Goal: Use online tool/utility: Utilize a website feature to perform a specific function

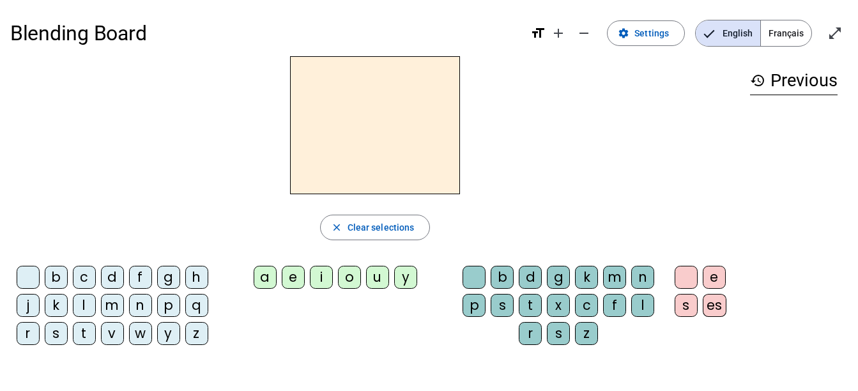
click at [118, 275] on div "d" at bounding box center [112, 277] width 23 height 23
click at [371, 280] on div "u" at bounding box center [377, 277] width 23 height 23
click at [85, 333] on div "t" at bounding box center [84, 333] width 23 height 23
click at [349, 339] on div "b c d f g h j k l m n p q r s t v w y z a e i o u y b d g k m n p s t x c f l r…" at bounding box center [374, 308] width 729 height 95
click at [291, 278] on div "e" at bounding box center [293, 277] width 23 height 23
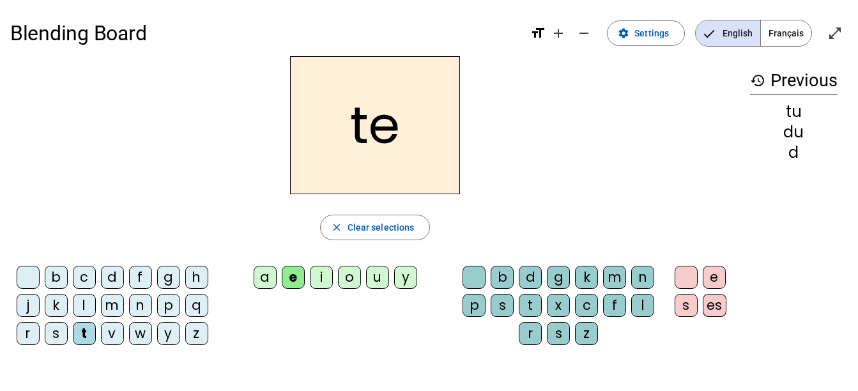
click at [262, 277] on div "a" at bounding box center [265, 277] width 23 height 23
click at [293, 278] on div "e" at bounding box center [293, 277] width 23 height 23
click at [111, 273] on div "d" at bounding box center [112, 277] width 23 height 23
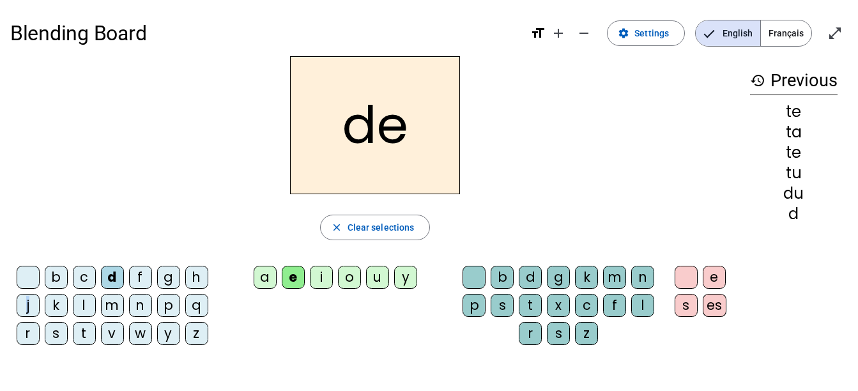
click at [351, 340] on div "b c d f g h j k l m n p q r s t v w y z a e i o u y b d g k m n p s t x c f l r…" at bounding box center [374, 308] width 729 height 95
click at [31, 307] on div "j" at bounding box center [28, 305] width 23 height 23
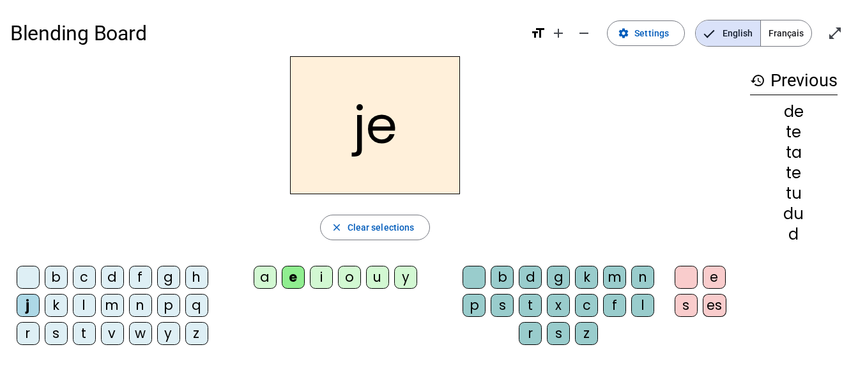
click at [112, 304] on div "m" at bounding box center [112, 305] width 23 height 23
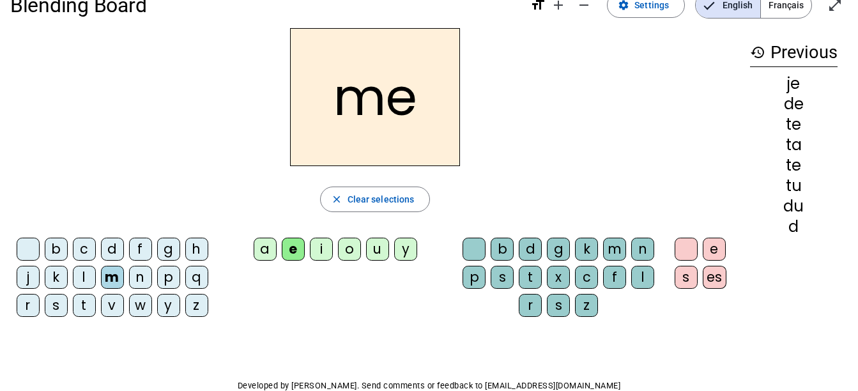
scroll to position [14, 0]
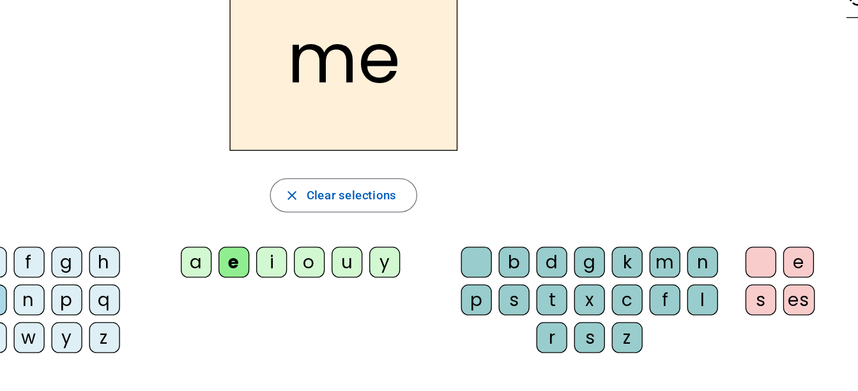
click at [457, 337] on div "b d g k m n p s t x c f l r s z" at bounding box center [561, 293] width 209 height 95
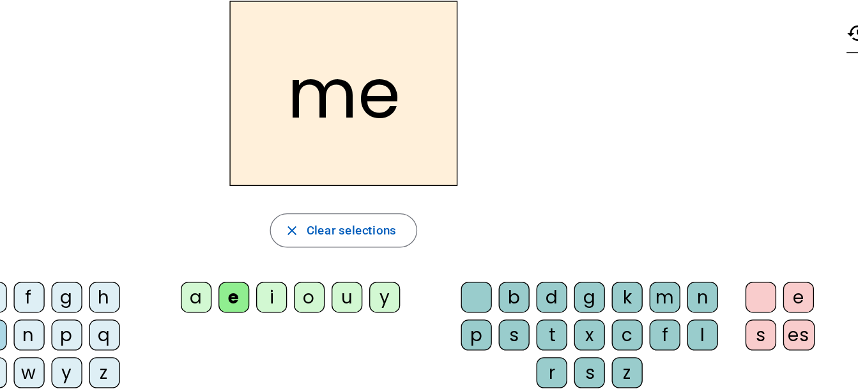
click at [515, 89] on div "me" at bounding box center [374, 111] width 729 height 138
click at [518, 89] on div "me" at bounding box center [374, 111] width 729 height 138
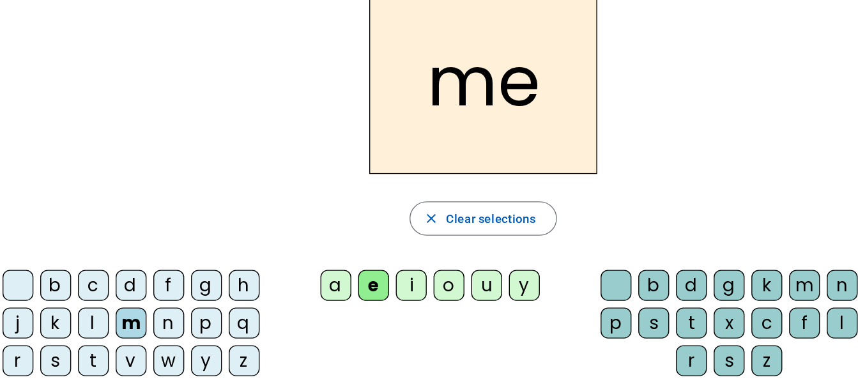
click at [264, 265] on div "a" at bounding box center [265, 263] width 23 height 23
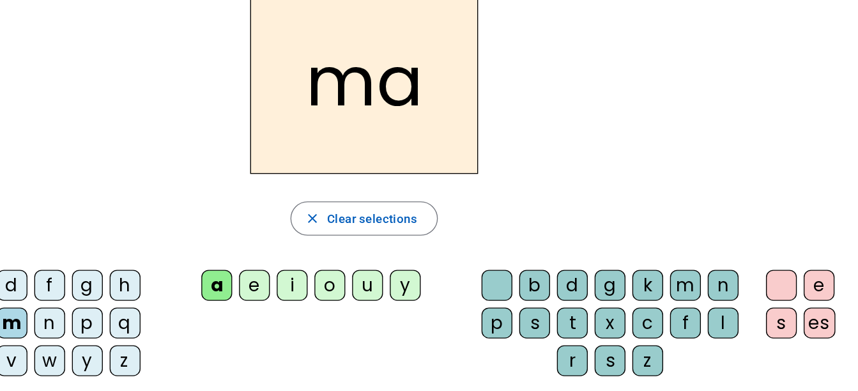
click at [642, 289] on div "l" at bounding box center [642, 291] width 23 height 23
